Goal: Navigation & Orientation: Go to known website

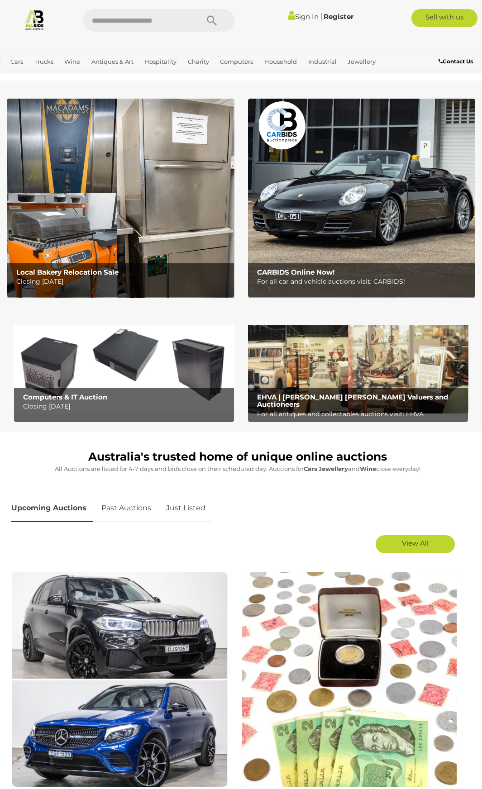
scroll to position [2733, 0]
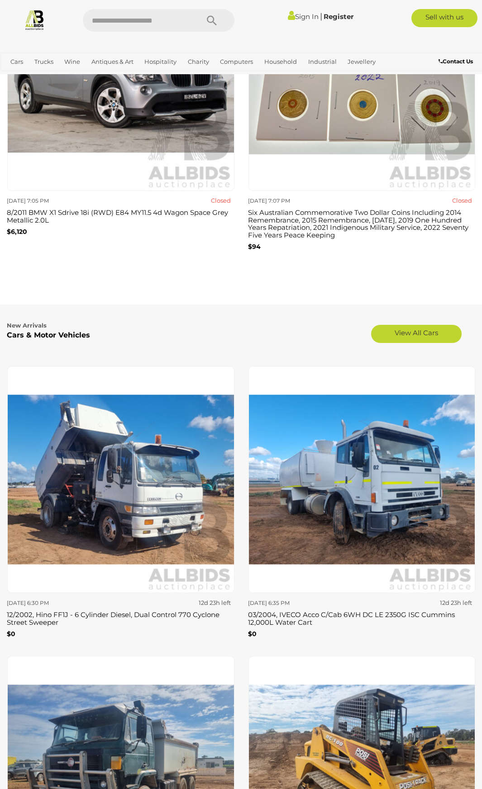
scroll to position [1883, 0]
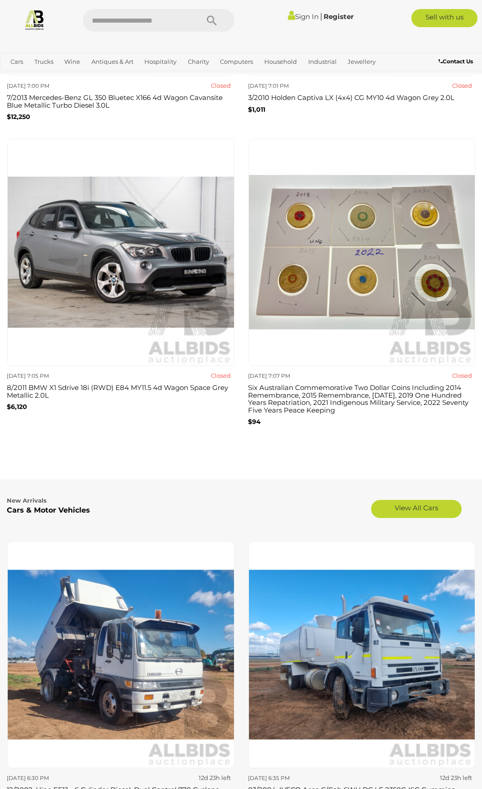
click at [33, 12] on img at bounding box center [34, 19] width 21 height 21
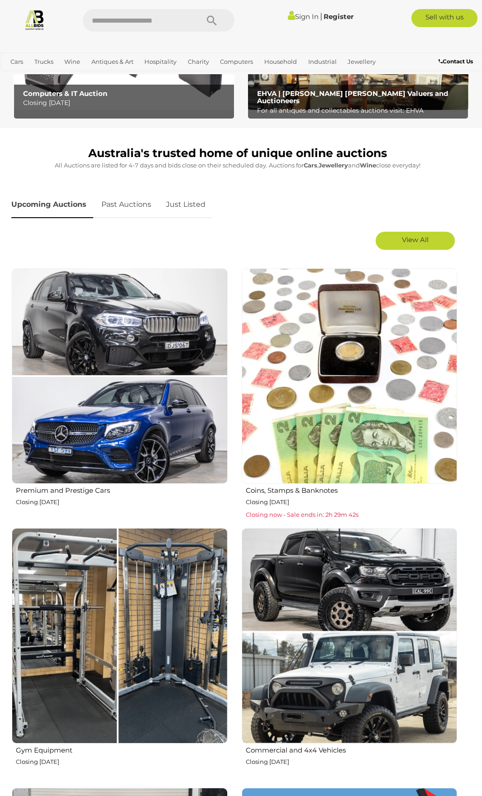
scroll to position [317, 0]
